Goal: Find specific page/section: Find specific page/section

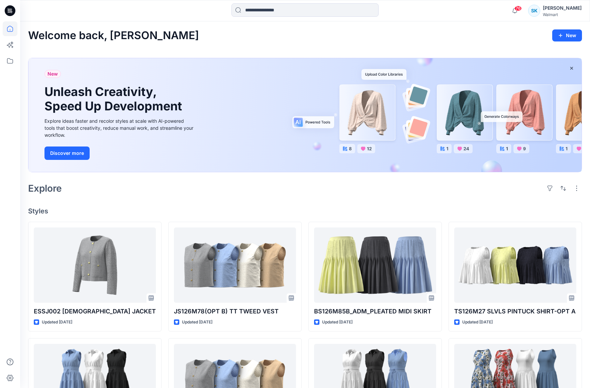
scroll to position [1596, 0]
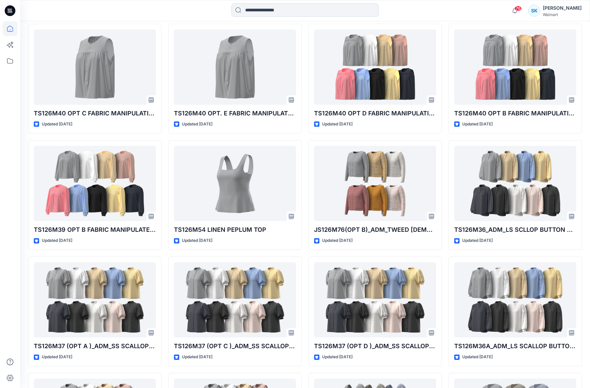
click at [430, 11] on div at bounding box center [305, 10] width 285 height 15
click at [410, 9] on div at bounding box center [305, 10] width 285 height 15
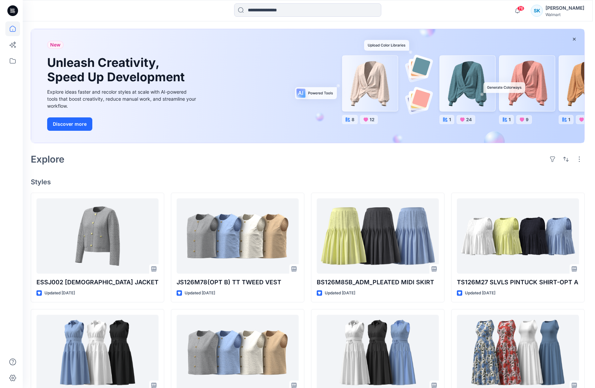
scroll to position [0, 0]
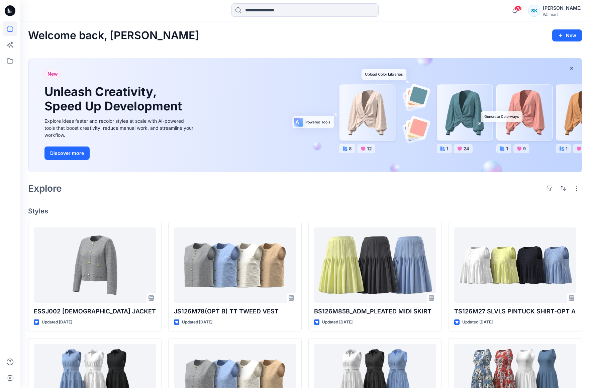
click at [10, 61] on icon at bounding box center [10, 61] width 15 height 15
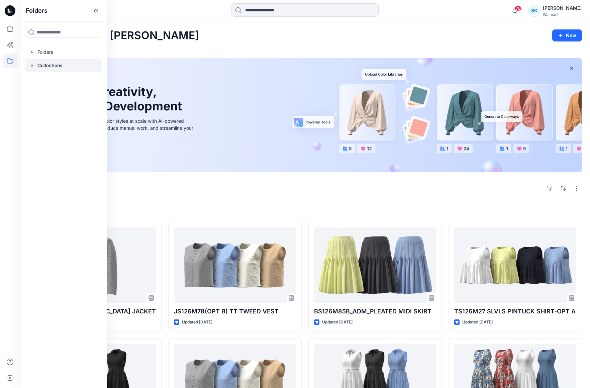
click at [47, 65] on p "Collections" at bounding box center [49, 66] width 25 height 8
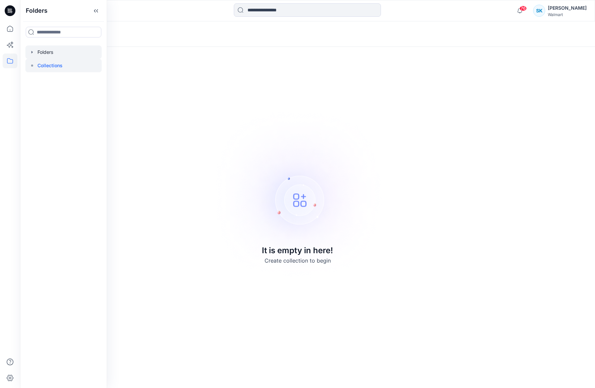
click at [52, 52] on div at bounding box center [63, 52] width 76 height 13
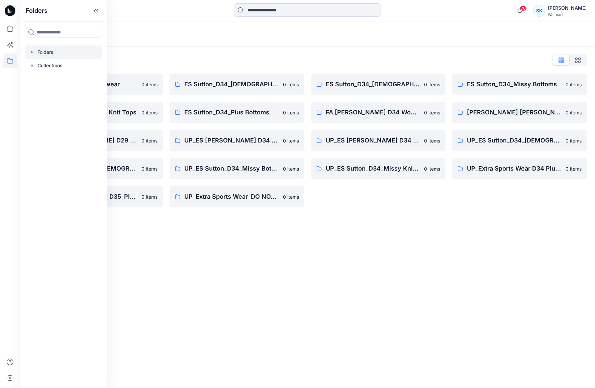
click at [363, 60] on div "Folders List" at bounding box center [307, 60] width 559 height 11
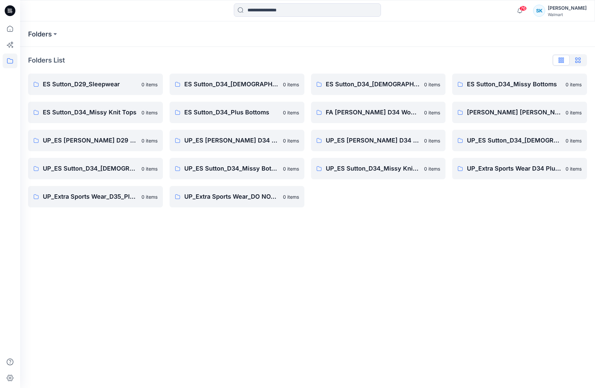
click at [579, 60] on icon "button" at bounding box center [578, 60] width 5 height 5
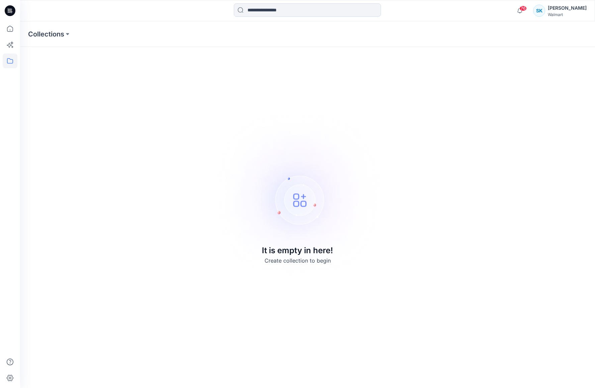
click at [12, 14] on icon at bounding box center [10, 10] width 11 height 11
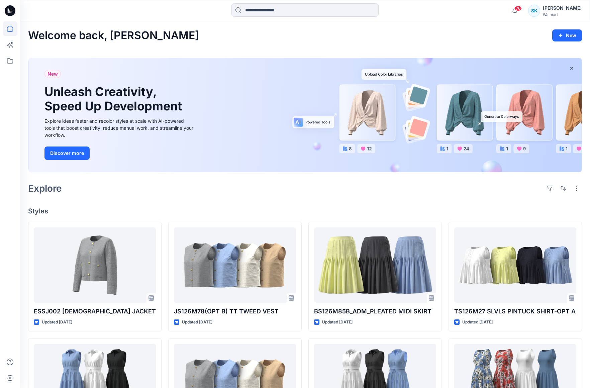
click at [12, 60] on icon at bounding box center [10, 61] width 15 height 15
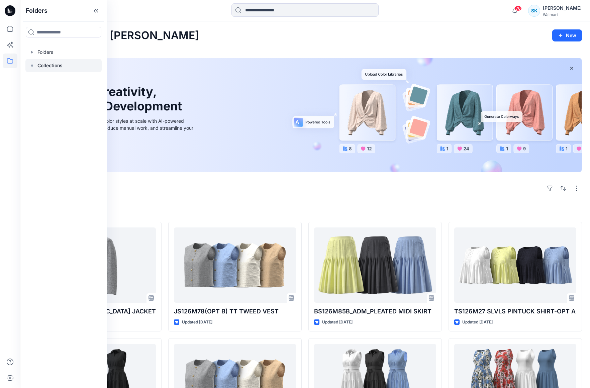
click at [43, 62] on p "Collections" at bounding box center [49, 66] width 25 height 8
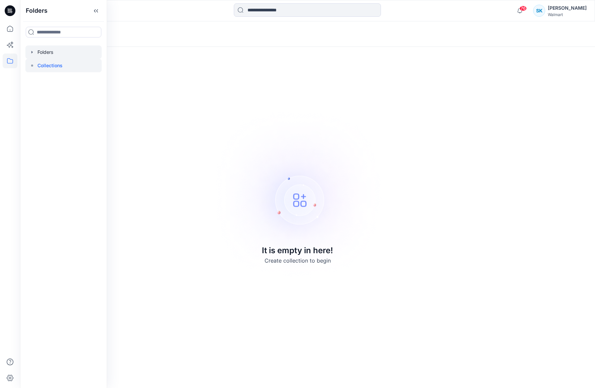
click at [42, 54] on div at bounding box center [63, 52] width 76 height 13
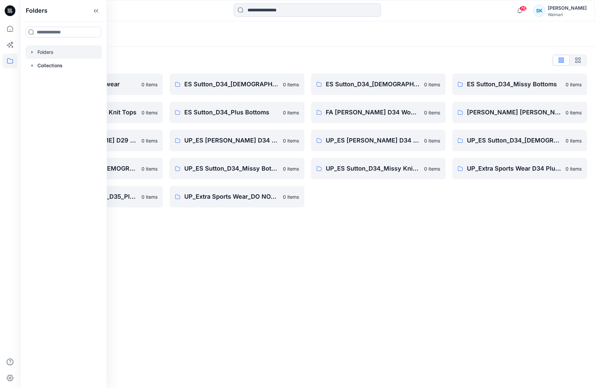
click at [370, 51] on div "Folders List ES Sutton_D29_Sleepwear 0 items ES Sutton_D34_Missy Knit Tops 0 it…" at bounding box center [307, 131] width 575 height 169
